Goal: Book appointment/travel/reservation

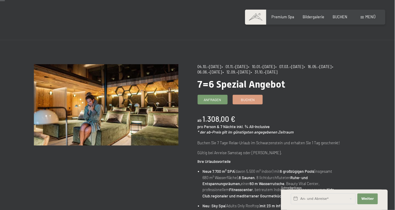
scroll to position [7, 0]
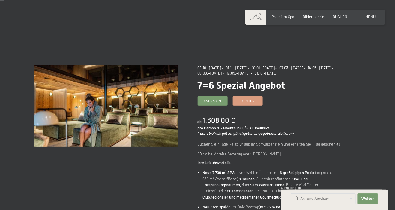
click at [365, 17] on div "Menü" at bounding box center [368, 16] width 15 height 5
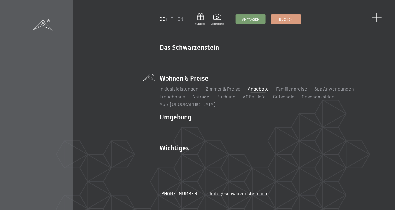
click at [378, 20] on span at bounding box center [377, 18] width 10 height 10
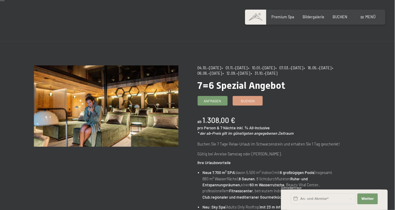
click at [365, 18] on div "Menü" at bounding box center [368, 16] width 15 height 5
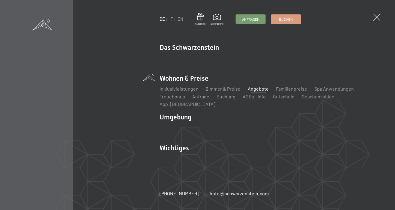
click at [259, 92] on link "Angebote" at bounding box center [258, 89] width 21 height 6
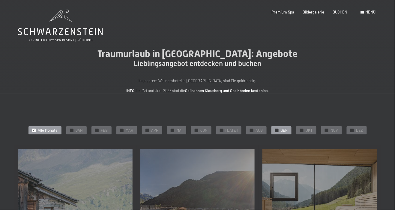
click at [282, 133] on span "SEP" at bounding box center [284, 130] width 7 height 5
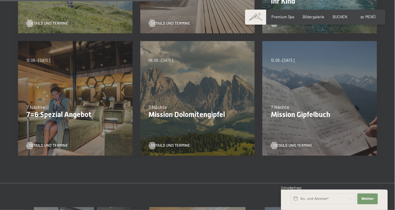
scroll to position [230, 0]
click at [171, 147] on span "Details und Termine" at bounding box center [176, 145] width 39 height 5
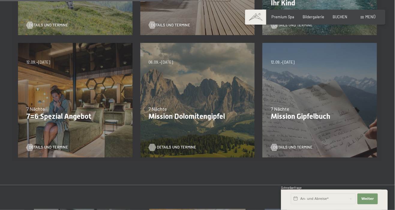
scroll to position [229, 0]
click at [314, 120] on p "Mission Gipfelbuch" at bounding box center [320, 117] width 98 height 9
click at [284, 118] on p "Mission Gipfelbuch" at bounding box center [320, 117] width 98 height 9
click at [285, 149] on span "Details und Termine" at bounding box center [298, 147] width 39 height 5
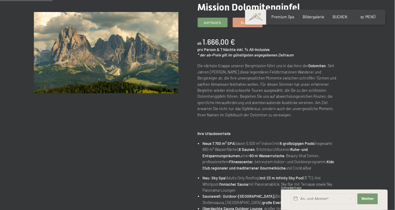
scroll to position [82, 0]
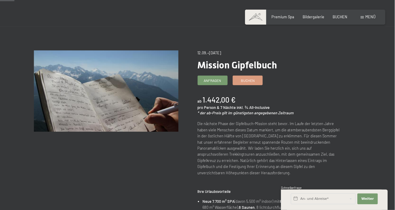
scroll to position [21, 0]
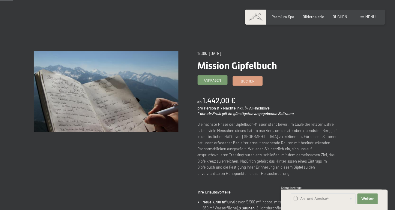
click at [218, 83] on span "Anfragen" at bounding box center [212, 80] width 17 height 5
click at [363, 17] on span at bounding box center [362, 17] width 3 height 3
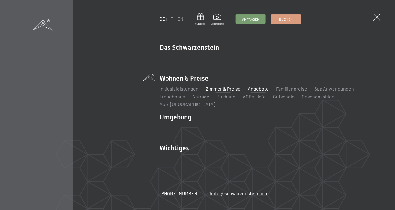
click at [223, 91] on link "Zimmer & Preise" at bounding box center [223, 89] width 35 height 6
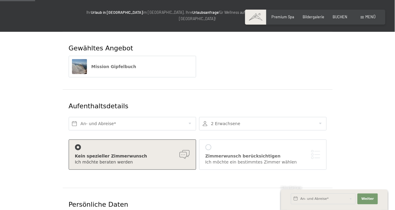
scroll to position [61, 0]
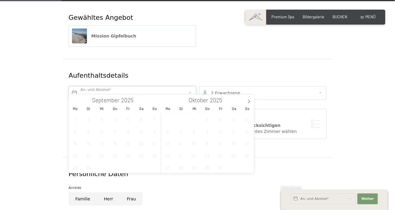
scroll to position [91, 0]
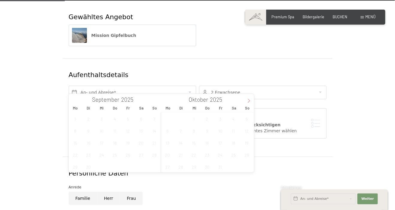
click at [250, 103] on icon at bounding box center [249, 101] width 4 height 4
click at [250, 100] on icon at bounding box center [249, 101] width 4 height 4
click at [248, 101] on icon at bounding box center [249, 101] width 4 height 4
type input "2026"
click at [249, 101] on icon at bounding box center [249, 101] width 2 height 4
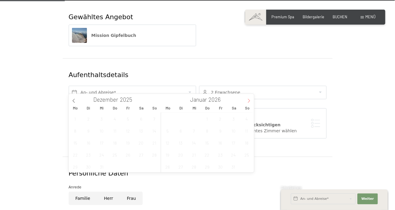
type input "2026"
click at [249, 102] on icon at bounding box center [249, 101] width 2 height 4
click at [250, 102] on icon at bounding box center [249, 101] width 4 height 4
click at [249, 102] on icon at bounding box center [249, 101] width 4 height 4
click at [249, 102] on icon at bounding box center [249, 101] width 2 height 4
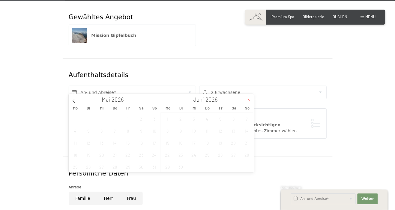
click at [250, 104] on span at bounding box center [249, 99] width 10 height 10
click at [251, 104] on div "Mo Di Mi Do Fr Sa So Mo Di Mi Do Fr Sa So" at bounding box center [161, 108] width 185 height 8
click at [248, 107] on span "So" at bounding box center [247, 108] width 13 height 4
click at [252, 106] on div "Mo Di Mi Do Fr Sa So Mo Di Mi Do Fr Sa So" at bounding box center [161, 108] width 185 height 8
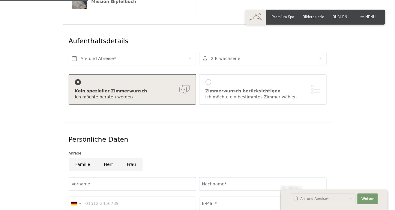
scroll to position [123, 0]
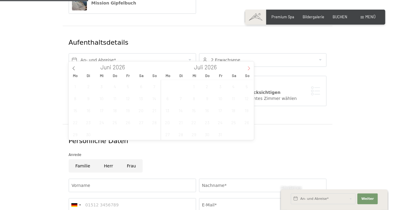
click at [250, 71] on span at bounding box center [249, 67] width 10 height 10
click at [249, 69] on icon at bounding box center [249, 69] width 2 height 4
click at [248, 101] on span "13" at bounding box center [247, 98] width 12 height 12
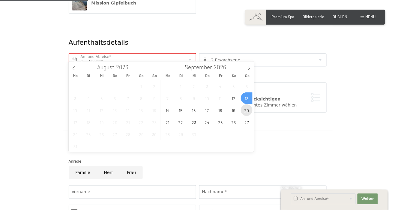
click at [248, 113] on span "20" at bounding box center [247, 110] width 12 height 12
type input "So. 13.09.2026 - So. 20.09.2026"
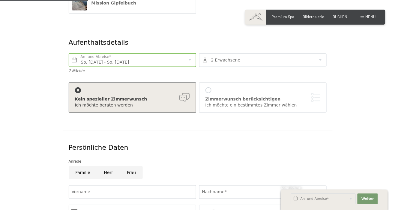
click at [212, 89] on div "Zimmerwunsch berücksichtigen Ich möchte ein bestimmtes Zimmer wählen" at bounding box center [263, 97] width 115 height 21
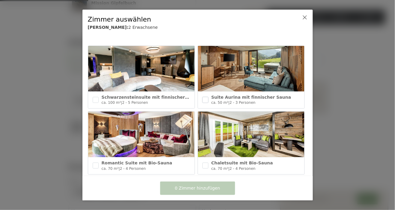
click at [208, 102] on input "checkbox" at bounding box center [206, 100] width 6 height 6
checkbox input "true"
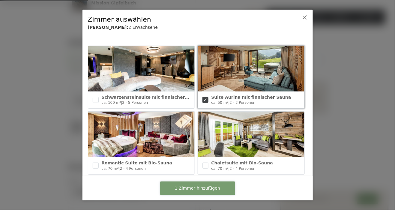
click at [220, 192] on button "1 Zimmer hinzufügen" at bounding box center [197, 189] width 75 height 14
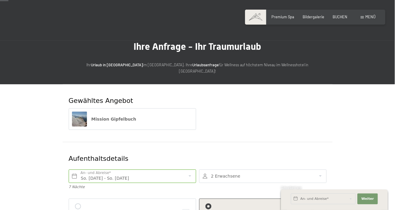
scroll to position [0, 0]
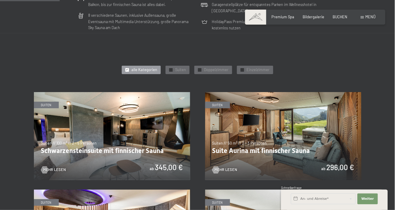
scroll to position [230, 0]
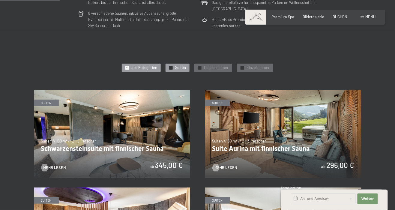
click at [183, 68] on span "Suiten" at bounding box center [180, 67] width 11 height 5
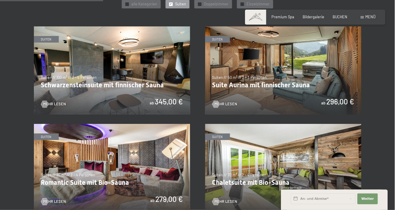
scroll to position [294, 0]
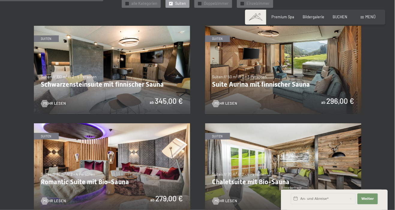
click at [205, 73] on img at bounding box center [127, 70] width 156 height 88
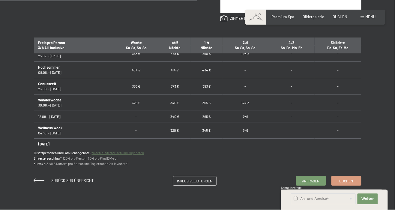
scroll to position [397, 0]
click at [245, 131] on td "7=6" at bounding box center [246, 130] width 46 height 17
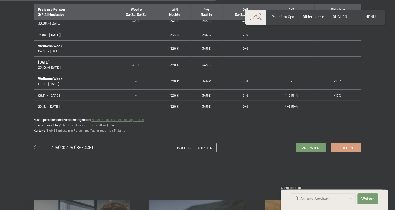
scroll to position [446, 0]
